Goal: Task Accomplishment & Management: Use online tool/utility

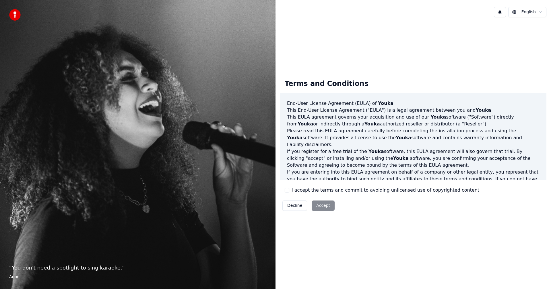
click at [291, 191] on div "I accept the terms and commit to avoiding unlicensed use of copyrighted content" at bounding box center [381, 190] width 194 height 7
click at [285, 191] on button "I accept the terms and commit to avoiding unlicensed use of copyrighted content" at bounding box center [286, 190] width 5 height 5
click at [323, 209] on button "Accept" at bounding box center [322, 206] width 23 height 10
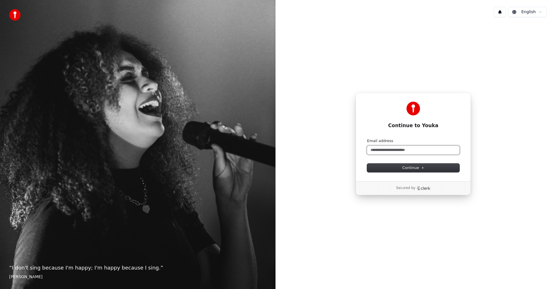
click at [412, 151] on input "Email address" at bounding box center [413, 150] width 92 height 9
type input "*"
click at [421, 168] on icon at bounding box center [422, 168] width 3 height 3
type input "**********"
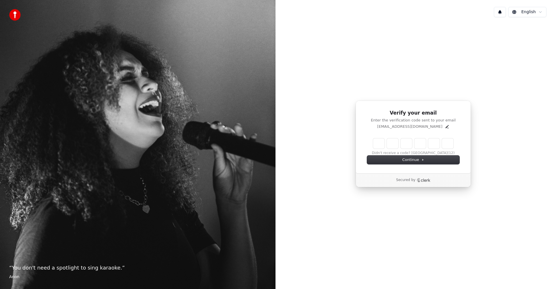
click at [382, 148] on input "Enter verification code" at bounding box center [413, 143] width 80 height 10
paste input "******"
type input "******"
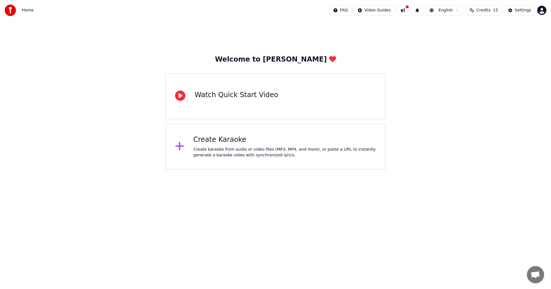
click at [244, 147] on div "Create karaoke from audio or video files (MP3, MP4, and more), or paste a URL t…" at bounding box center [284, 152] width 183 height 11
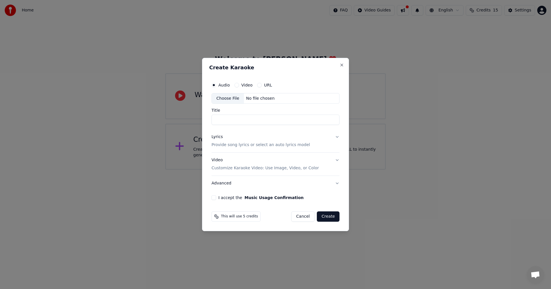
click at [240, 83] on div "Video" at bounding box center [243, 85] width 18 height 5
click at [239, 83] on div "Video" at bounding box center [243, 85] width 18 height 5
click at [237, 85] on button "Video" at bounding box center [236, 85] width 5 height 5
click at [257, 86] on button "URL" at bounding box center [259, 85] width 5 height 5
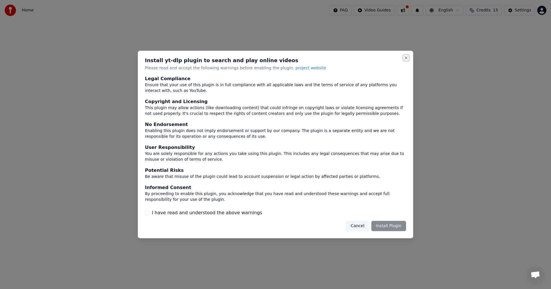
click at [405, 58] on button "Close" at bounding box center [405, 58] width 5 height 5
click at [362, 227] on button "Cancel" at bounding box center [357, 226] width 23 height 10
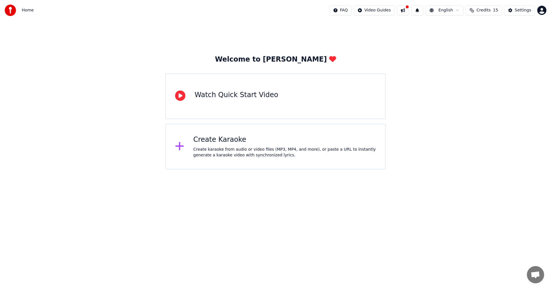
click at [210, 153] on div "Create karaoke from audio or video files (MP3, MP4, and more), or paste a URL t…" at bounding box center [284, 152] width 183 height 11
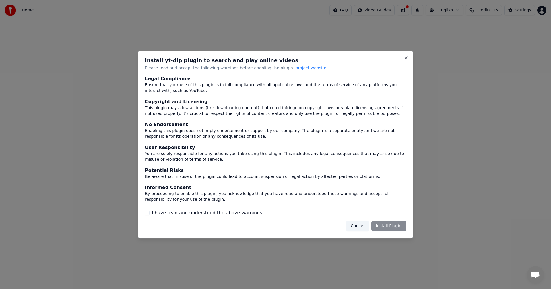
click at [357, 226] on button "Cancel" at bounding box center [357, 226] width 23 height 10
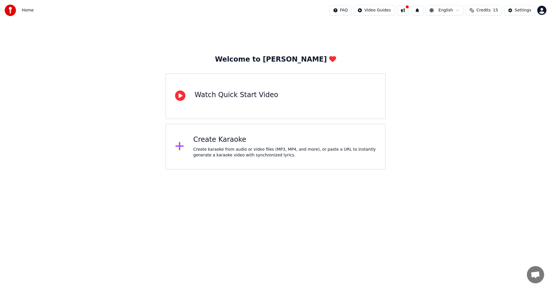
click at [225, 145] on div "Create Karaoke Create karaoke from audio or video files (MP3, MP4, and more), o…" at bounding box center [284, 146] width 183 height 23
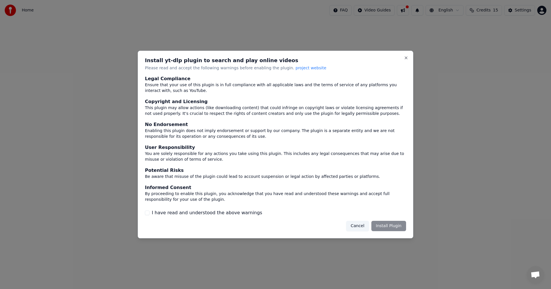
click at [152, 215] on label "I have read and understood the above warnings" at bounding box center [207, 213] width 110 height 7
click at [149, 215] on button "I have read and understood the above warnings" at bounding box center [147, 213] width 5 height 5
click at [387, 233] on div "Install yt-dlp plugin to search and play online videos Please read and accept t…" at bounding box center [275, 145] width 275 height 188
click at [390, 224] on button "Install Plugin" at bounding box center [388, 226] width 35 height 10
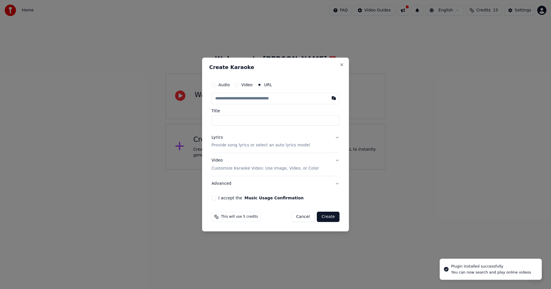
click at [215, 85] on button "Audio" at bounding box center [213, 85] width 5 height 5
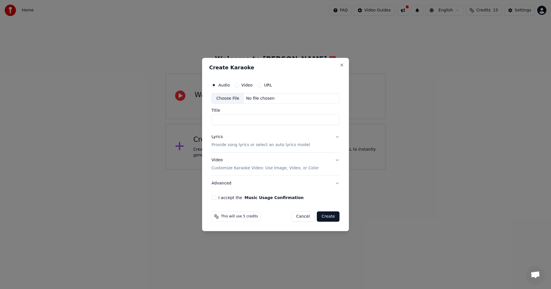
click at [248, 99] on div "No file chosen" at bounding box center [260, 99] width 33 height 6
click at [253, 169] on p "Customize Karaoke Video: Use Image, Video, or Color" at bounding box center [264, 168] width 107 height 6
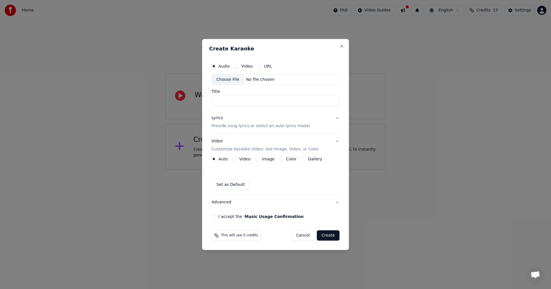
click at [233, 188] on button "Set as Default" at bounding box center [230, 185] width 38 height 10
click at [235, 67] on button "Video" at bounding box center [236, 66] width 5 height 5
click at [257, 66] on button "URL" at bounding box center [259, 66] width 5 height 5
click at [248, 82] on input "text" at bounding box center [275, 79] width 128 height 11
paste input "******"
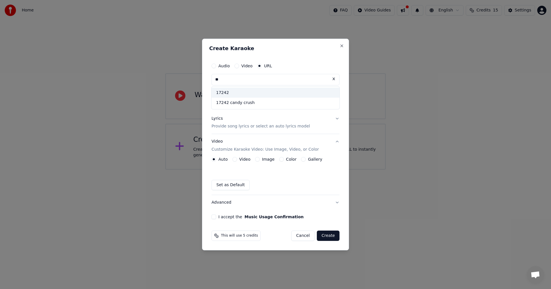
type input "*"
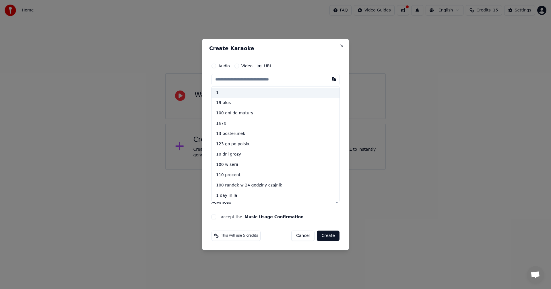
paste input "**********"
type input "**********"
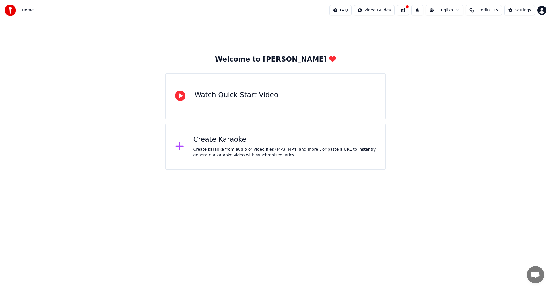
click at [249, 143] on div "Create Karaoke" at bounding box center [284, 139] width 183 height 9
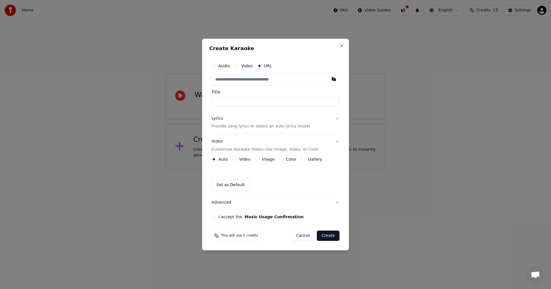
type input "**********"
click at [215, 216] on button "I accept the Music Usage Confirmation" at bounding box center [213, 217] width 5 height 5
click at [241, 239] on div "This will use 4 credits" at bounding box center [235, 236] width 49 height 10
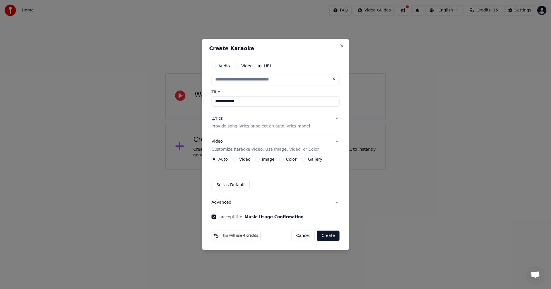
click at [234, 190] on button "Set as Default" at bounding box center [230, 185] width 38 height 10
type input "**********"
click at [325, 237] on button "Create" at bounding box center [328, 236] width 23 height 10
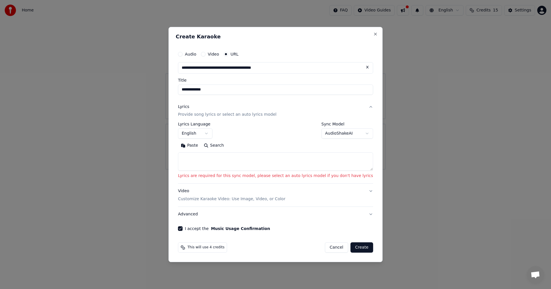
click at [328, 134] on body "**********" at bounding box center [275, 85] width 551 height 170
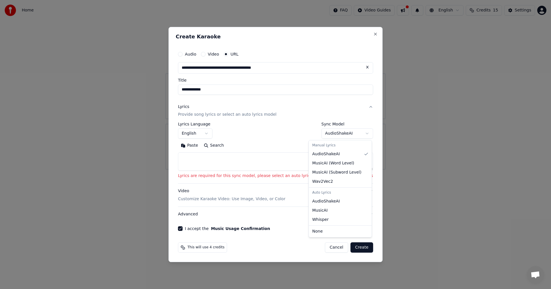
select select "****"
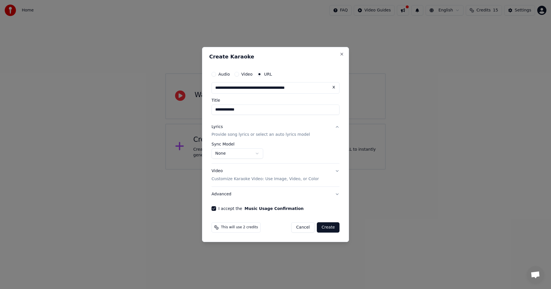
click at [325, 226] on button "Create" at bounding box center [328, 228] width 23 height 10
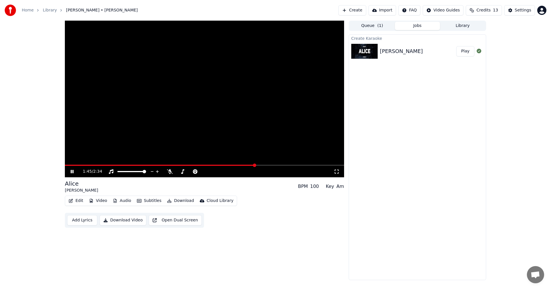
drag, startPoint x: 159, startPoint y: 98, endPoint x: 160, endPoint y: 102, distance: 3.8
click at [160, 102] on video at bounding box center [204, 99] width 279 height 157
drag, startPoint x: 245, startPoint y: 167, endPoint x: 34, endPoint y: 168, distance: 211.0
click at [34, 168] on div "1:45 / 2:34 [PERSON_NAME] [PERSON_NAME] BPM 100 Key Am Edit Video Audio Subtitl…" at bounding box center [275, 151] width 551 height 260
click at [65, 164] on span at bounding box center [66, 165] width 3 height 3
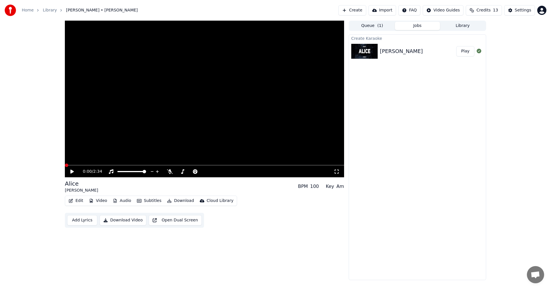
click at [71, 174] on icon at bounding box center [75, 171] width 13 height 5
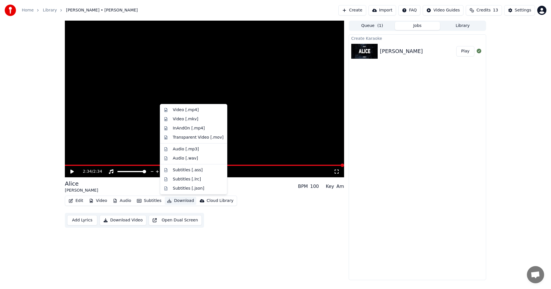
click at [167, 200] on icon "button" at bounding box center [169, 201] width 5 height 4
click at [196, 149] on div "Audio [.mp3]" at bounding box center [198, 150] width 51 height 6
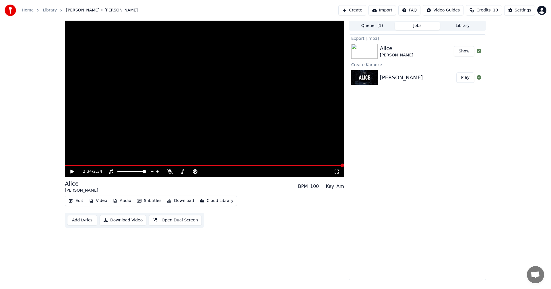
click at [463, 53] on button "Show" at bounding box center [463, 51] width 21 height 10
